Goal: Book appointment/travel/reservation

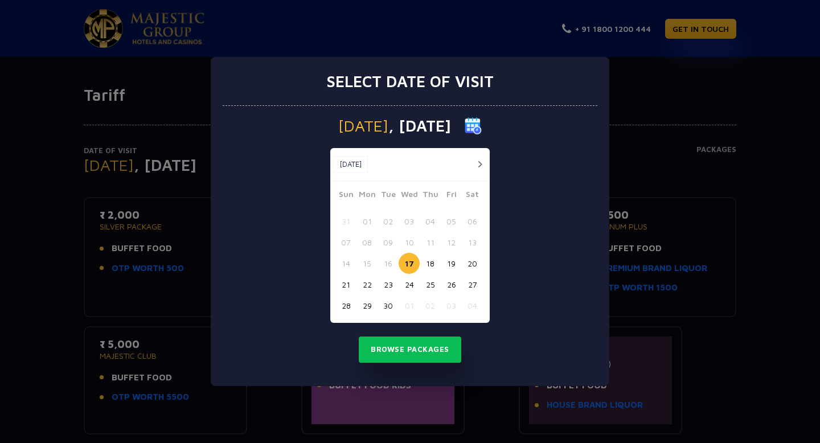
click at [478, 164] on button "button" at bounding box center [479, 164] width 14 height 14
click at [435, 219] on button "02" at bounding box center [429, 221] width 21 height 21
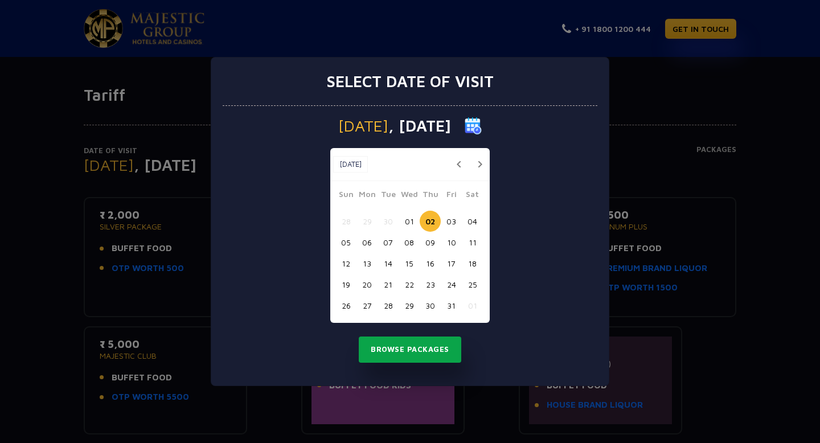
click at [420, 348] on button "Browse Packages" at bounding box center [410, 349] width 102 height 26
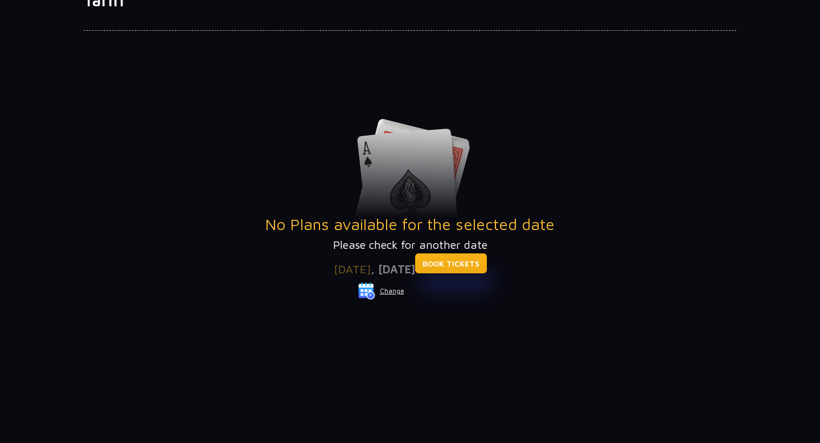
scroll to position [31, 0]
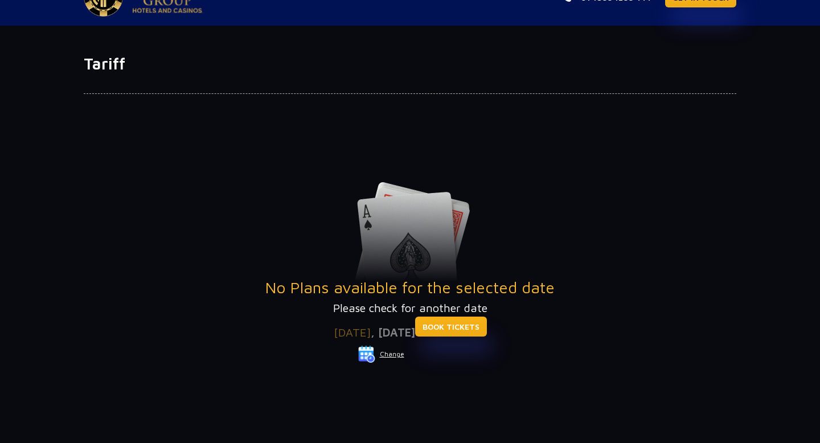
click at [471, 326] on link "BOOK TICKETS" at bounding box center [451, 326] width 72 height 20
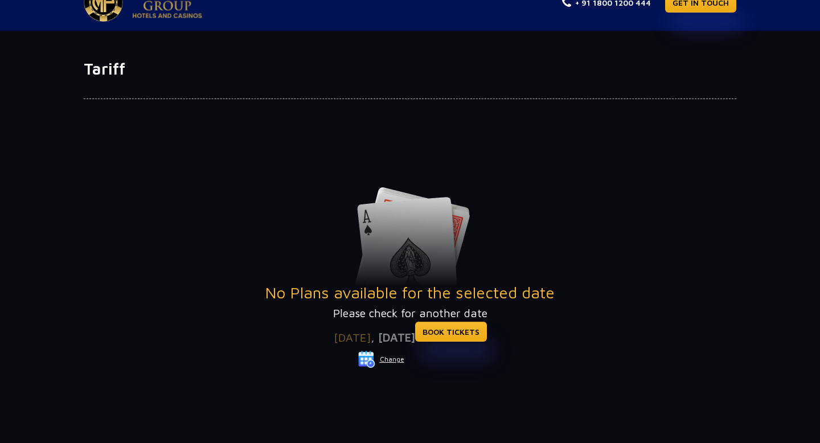
scroll to position [36, 0]
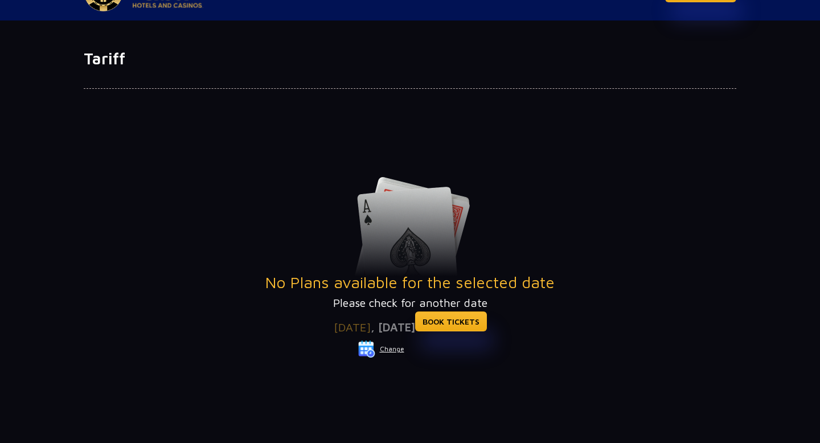
click at [393, 350] on button "Change" at bounding box center [380, 349] width 47 height 18
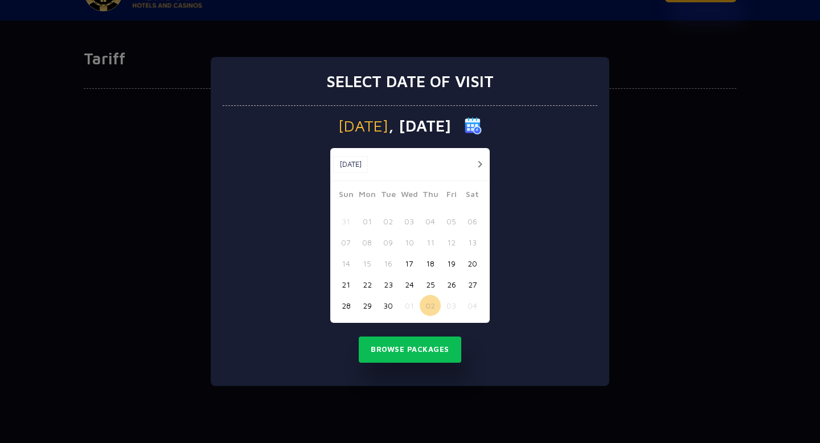
click at [408, 267] on button "17" at bounding box center [408, 263] width 21 height 21
click at [413, 346] on button "Browse Packages" at bounding box center [410, 349] width 102 height 26
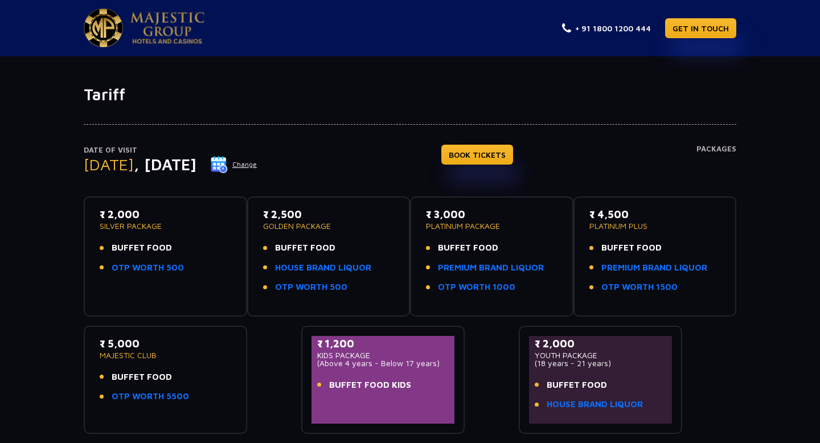
scroll to position [2, 0]
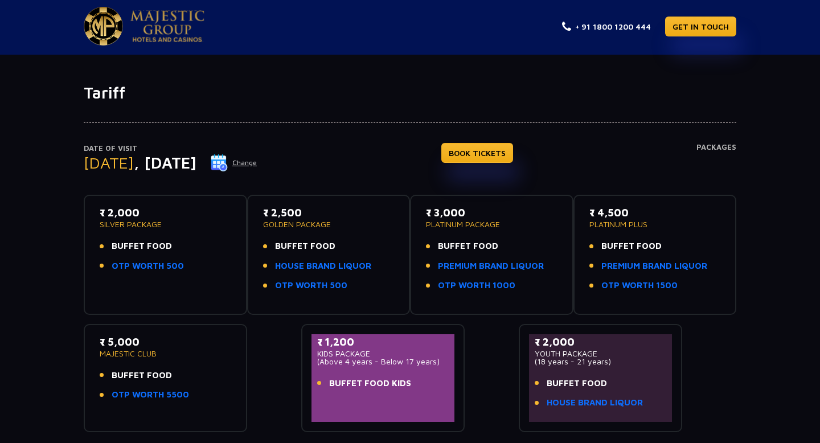
click at [102, 32] on img at bounding box center [103, 26] width 39 height 39
